Goal: Information Seeking & Learning: Learn about a topic

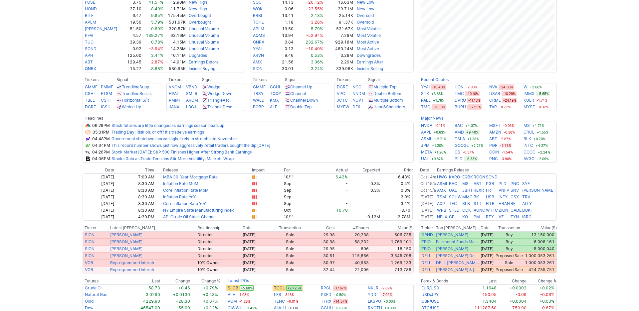
scroll to position [195, 0]
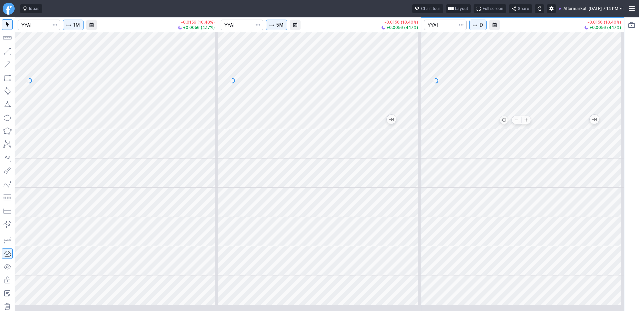
click at [521, 124] on div at bounding box center [522, 81] width 203 height 98
